Goal: Navigation & Orientation: Find specific page/section

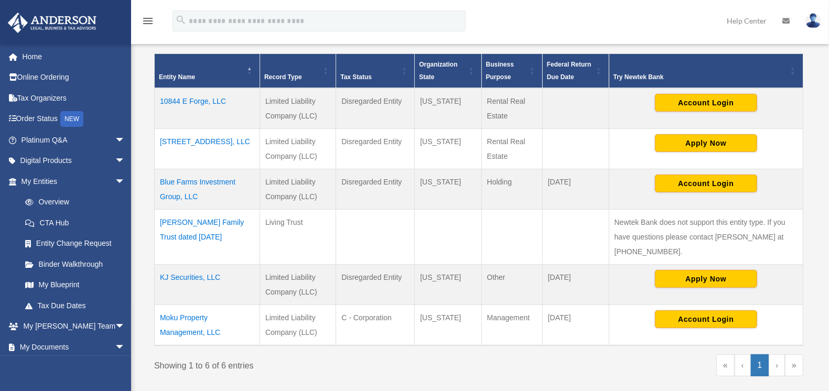
scroll to position [232, 0]
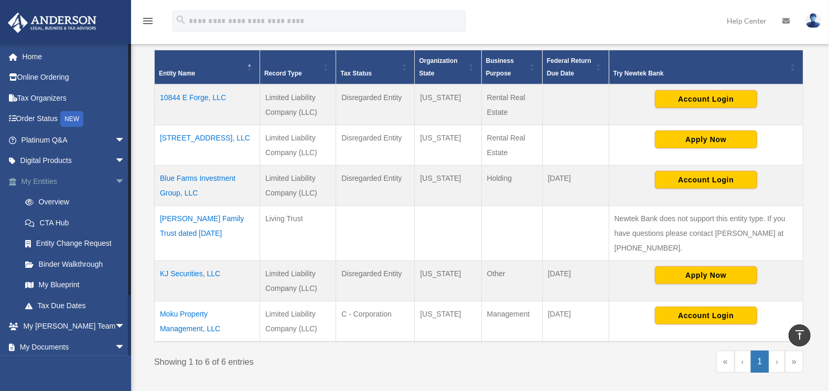
click at [67, 179] on link "My Entities arrow_drop_down" at bounding box center [74, 181] width 134 height 21
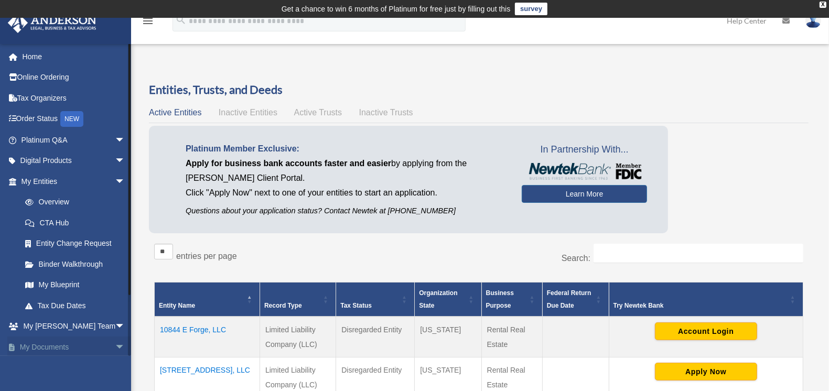
click at [115, 348] on span "arrow_drop_down" at bounding box center [125, 348] width 21 height 22
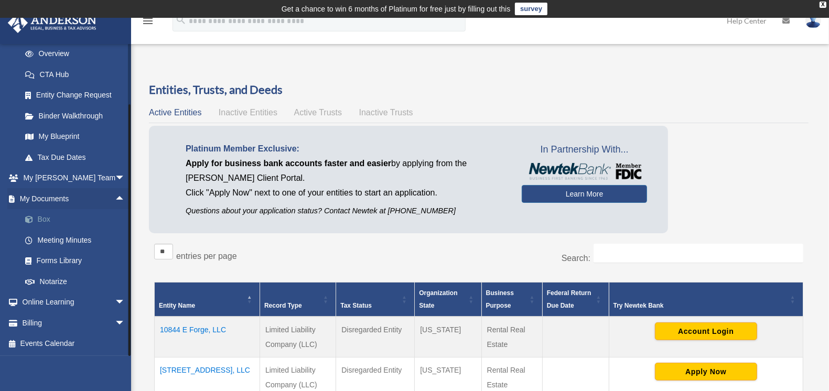
click at [47, 213] on link "Box" at bounding box center [78, 219] width 126 height 21
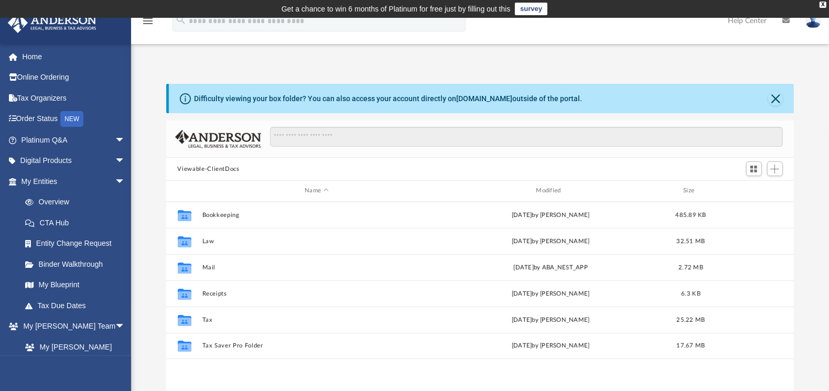
scroll to position [228, 618]
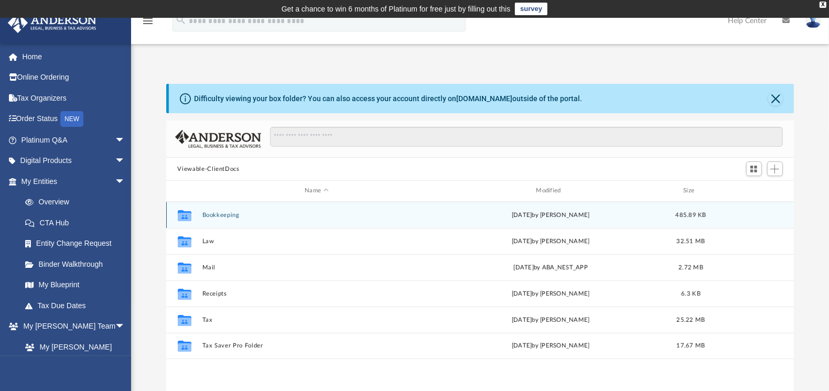
click at [211, 217] on button "Bookkeeping" at bounding box center [316, 215] width 229 height 7
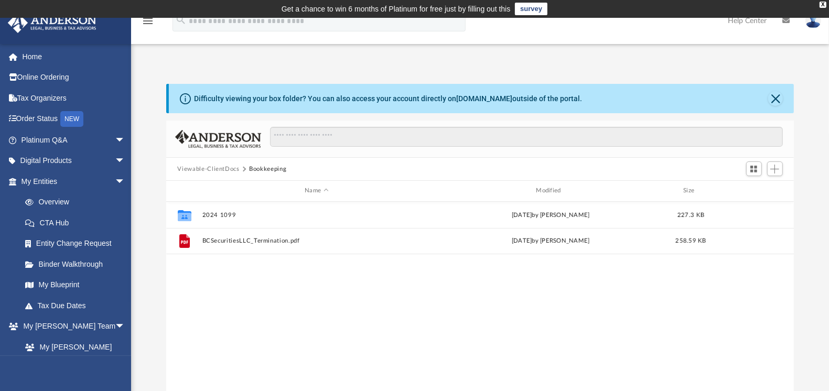
click at [222, 168] on button "Viewable-ClientDocs" at bounding box center [208, 169] width 62 height 9
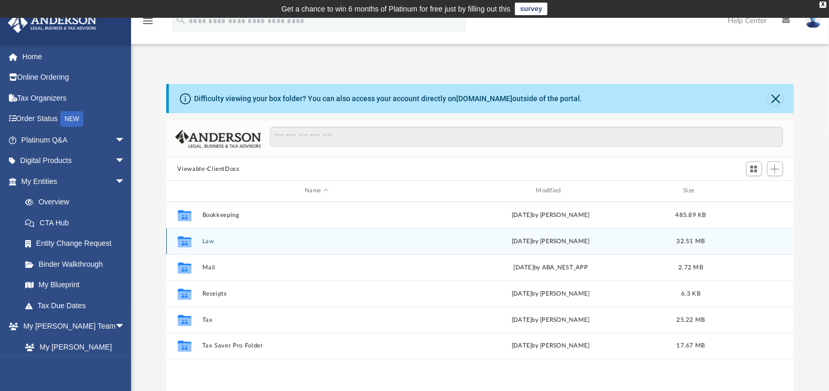
click at [207, 241] on button "Law" at bounding box center [316, 241] width 229 height 7
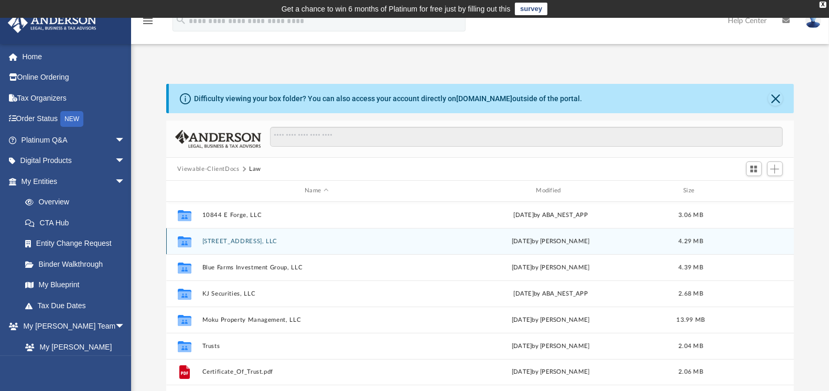
click at [223, 239] on button "[STREET_ADDRESS], LLC" at bounding box center [316, 241] width 229 height 7
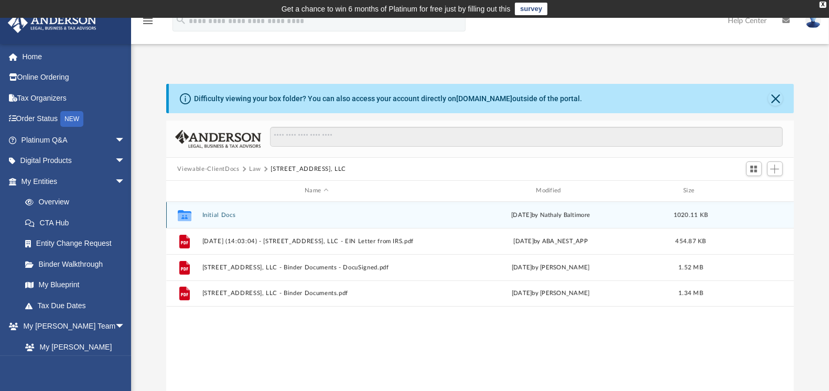
click at [213, 213] on button "Initial Docs" at bounding box center [316, 215] width 229 height 7
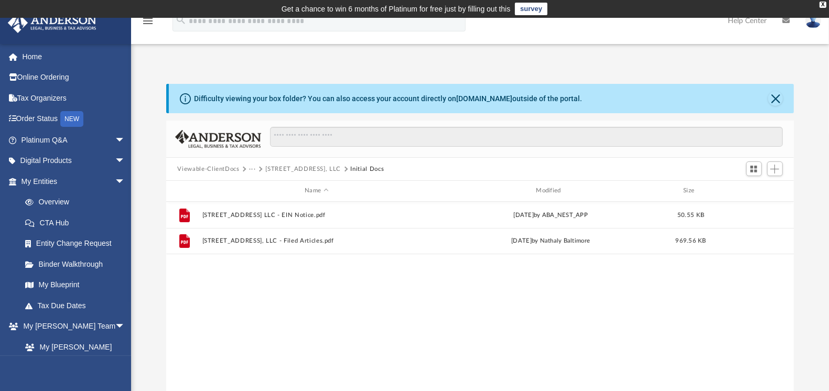
click at [313, 169] on button "[STREET_ADDRESS], LLC" at bounding box center [303, 169] width 76 height 9
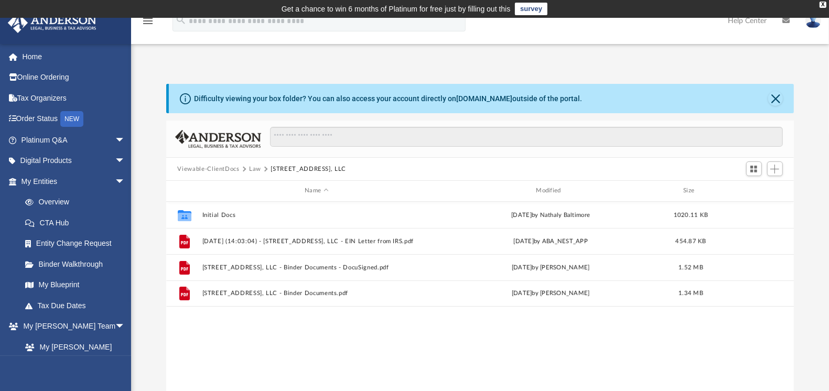
click at [256, 169] on button "Law" at bounding box center [255, 169] width 12 height 9
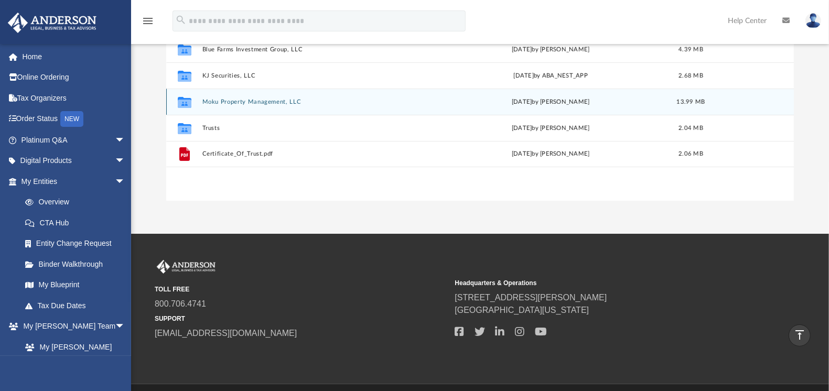
scroll to position [0, 0]
